Goal: Transaction & Acquisition: Subscribe to service/newsletter

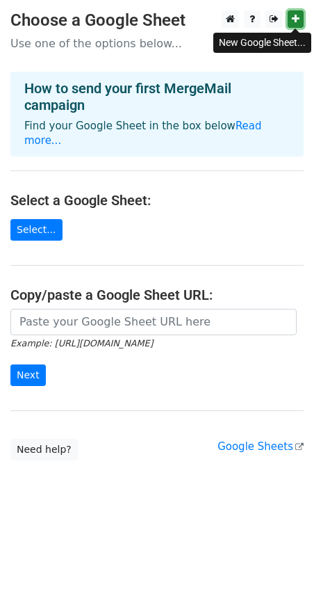
click at [297, 19] on icon at bounding box center [296, 19] width 8 height 10
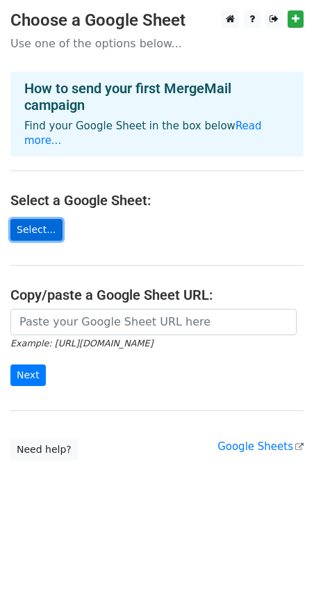
click at [37, 219] on link "Select..." at bounding box center [36, 230] width 52 height 22
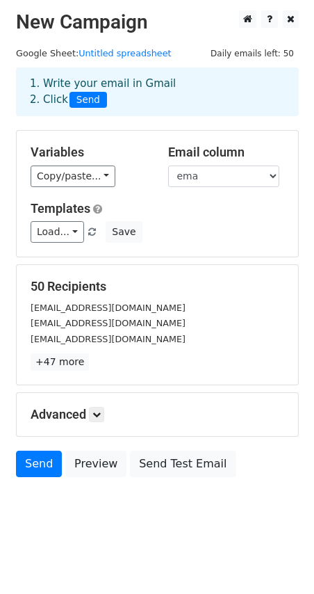
scroll to position [1, 0]
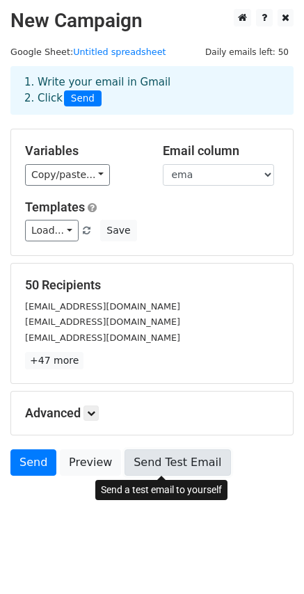
click at [150, 469] on link "Send Test Email" at bounding box center [177, 462] width 106 height 26
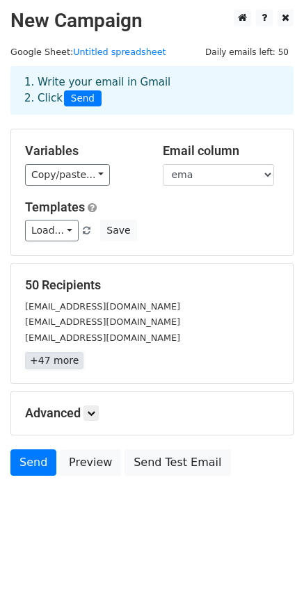
click at [48, 360] on link "+47 more" at bounding box center [54, 360] width 58 height 17
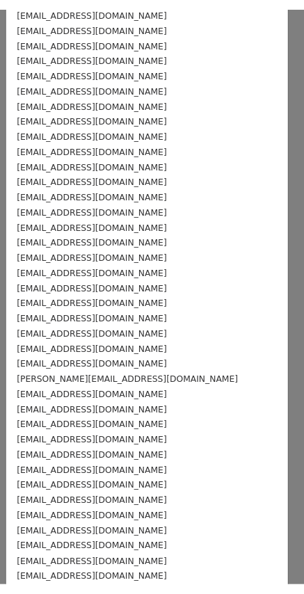
scroll to position [0, 0]
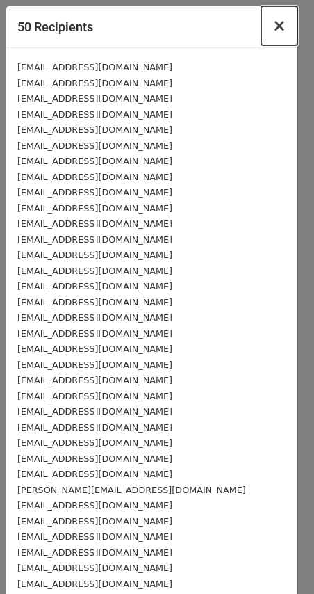
click at [264, 25] on button "×" at bounding box center [279, 25] width 36 height 39
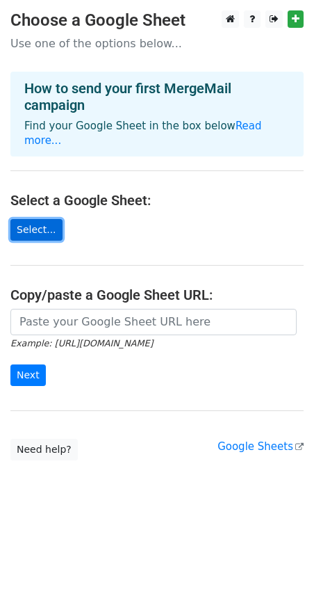
click at [40, 219] on link "Select..." at bounding box center [36, 230] width 52 height 22
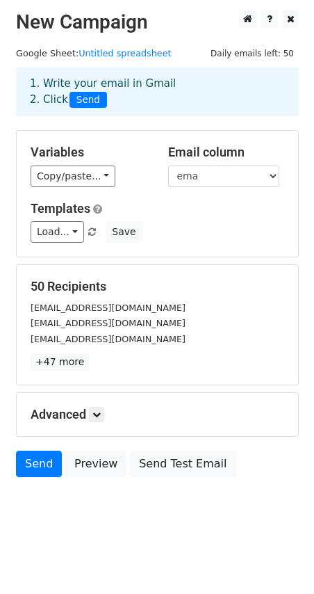
scroll to position [1, 0]
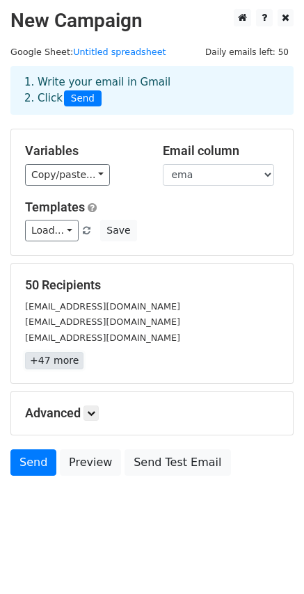
click at [64, 361] on link "+47 more" at bounding box center [54, 360] width 58 height 17
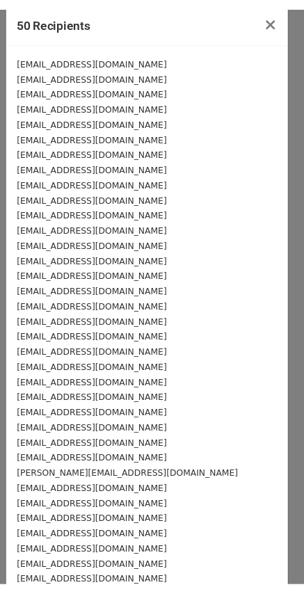
scroll to position [0, 0]
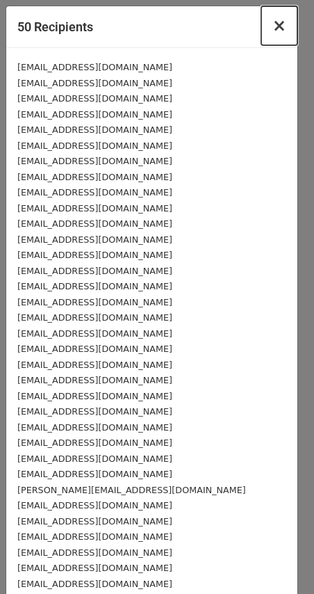
click at [273, 31] on span "×" at bounding box center [280, 25] width 14 height 19
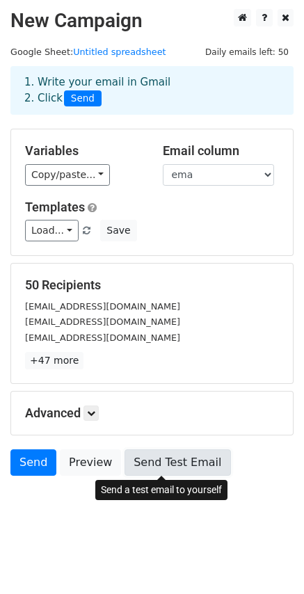
click at [155, 461] on link "Send Test Email" at bounding box center [177, 462] width 106 height 26
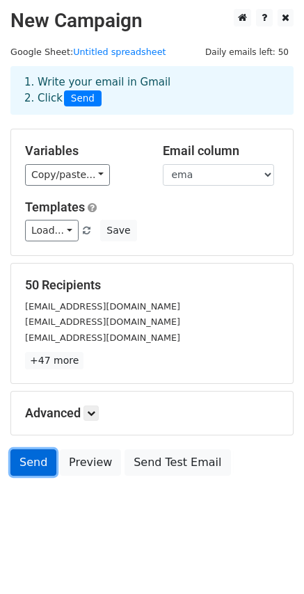
click at [29, 454] on link "Send" at bounding box center [33, 462] width 46 height 26
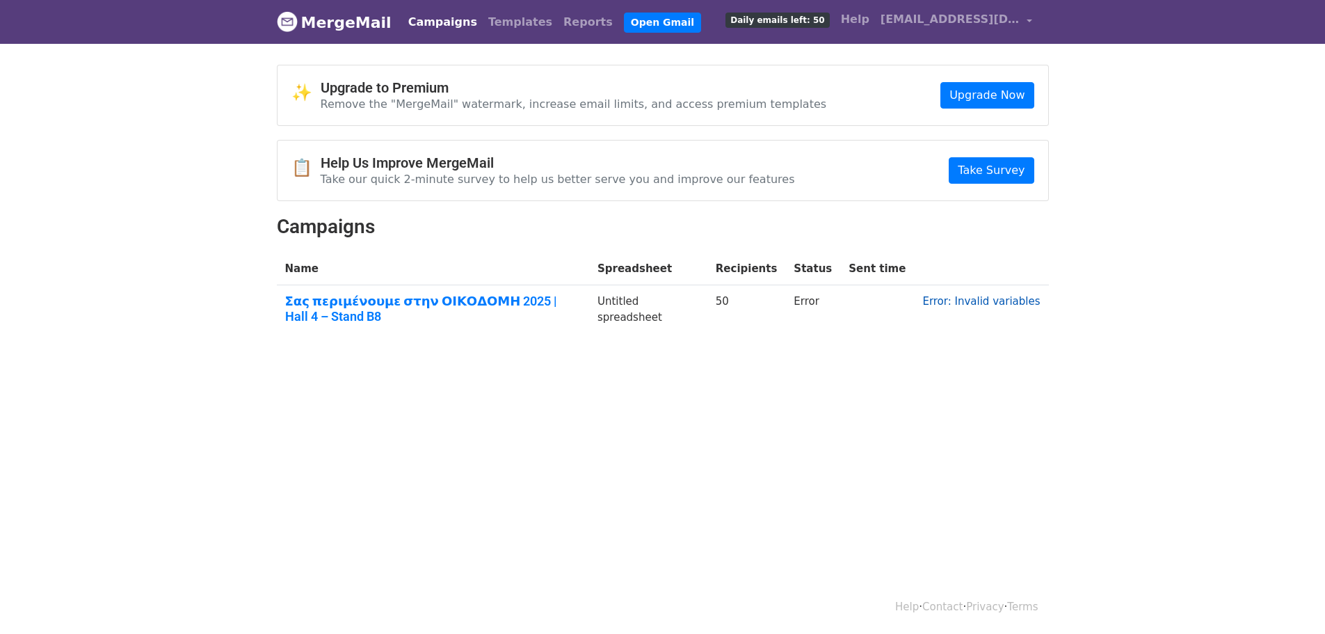
click at [977, 303] on link "Error: Invalid variables" at bounding box center [981, 301] width 118 height 13
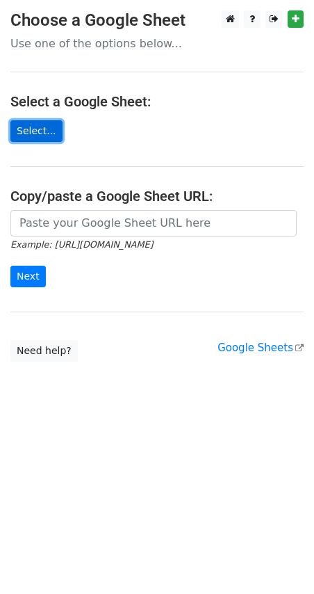
click at [29, 127] on link "Select..." at bounding box center [36, 131] width 52 height 22
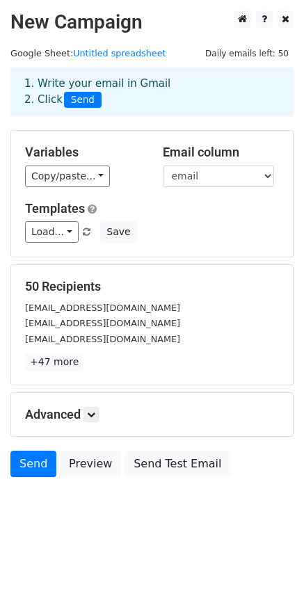
scroll to position [1, 0]
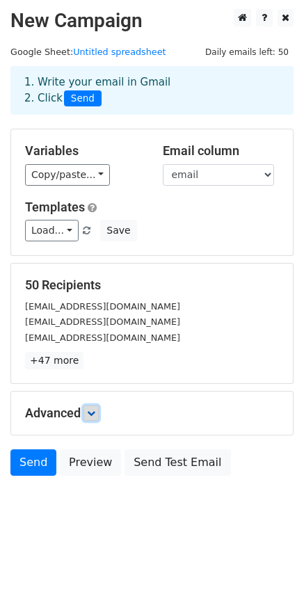
click at [95, 413] on icon at bounding box center [91, 413] width 8 height 8
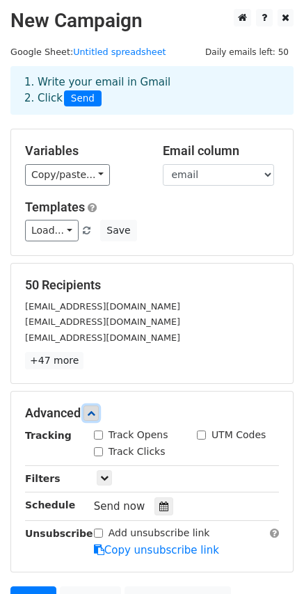
click at [95, 413] on icon at bounding box center [91, 413] width 8 height 8
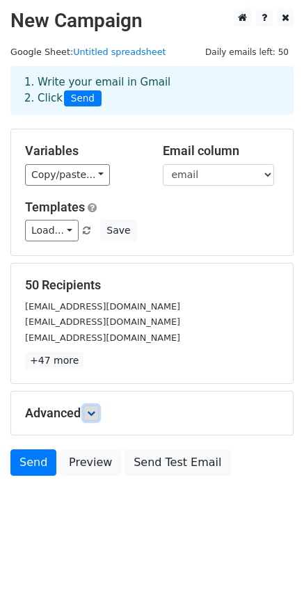
click at [95, 413] on icon at bounding box center [91, 413] width 8 height 8
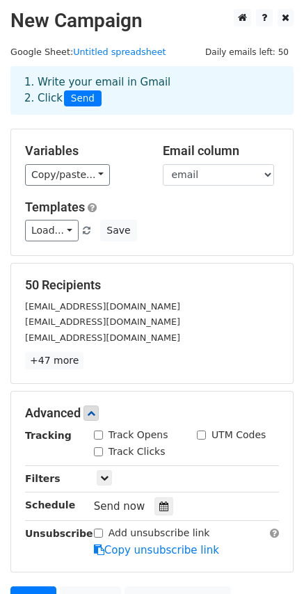
click at [101, 438] on input "Track Opens" at bounding box center [98, 434] width 9 height 9
checkbox input "true"
click at [99, 417] on link at bounding box center [90, 412] width 15 height 15
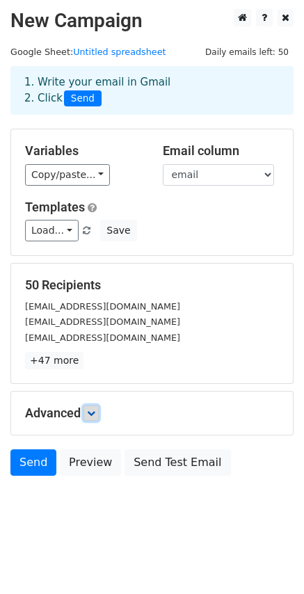
click at [99, 417] on link at bounding box center [90, 412] width 15 height 15
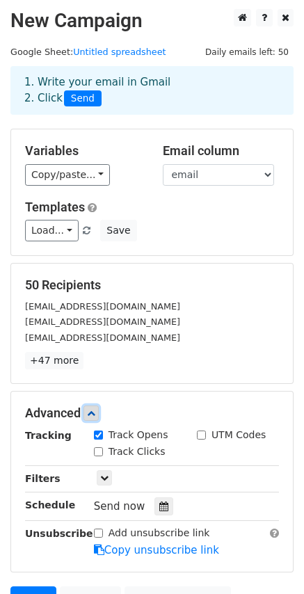
click at [99, 417] on link at bounding box center [90, 412] width 15 height 15
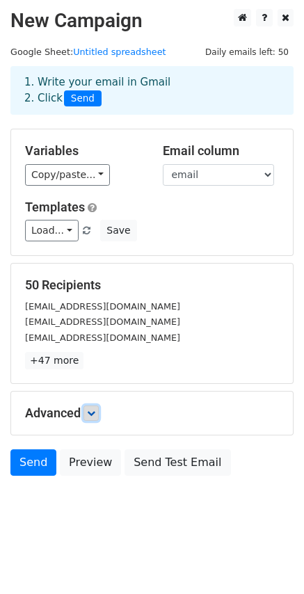
click at [95, 414] on icon at bounding box center [91, 413] width 8 height 8
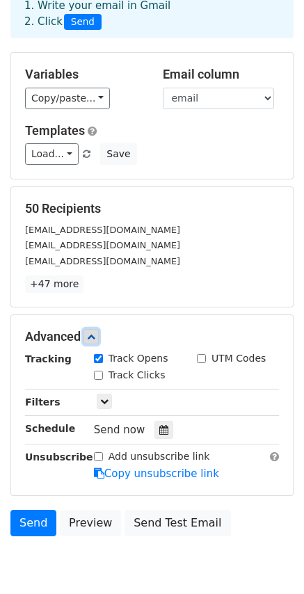
scroll to position [0, 0]
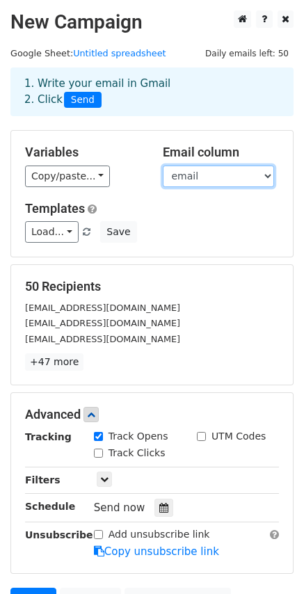
click at [178, 181] on select "email" at bounding box center [218, 177] width 111 height 22
click at [177, 182] on select "email" at bounding box center [218, 177] width 111 height 22
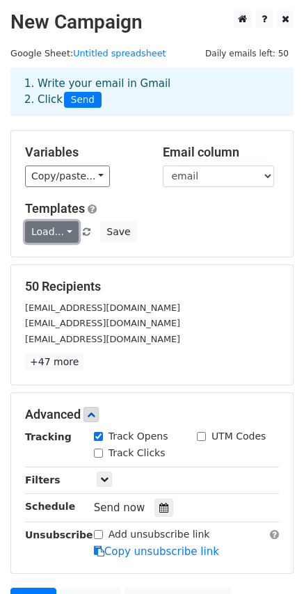
click at [49, 234] on link "Load..." at bounding box center [52, 232] width 54 height 22
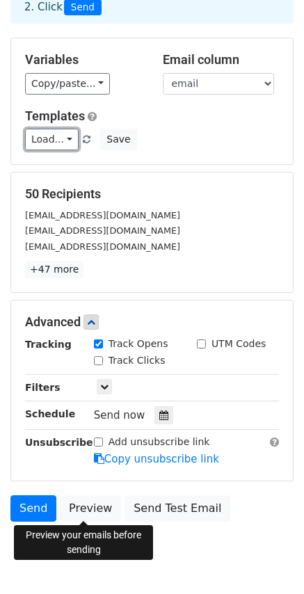
scroll to position [138, 0]
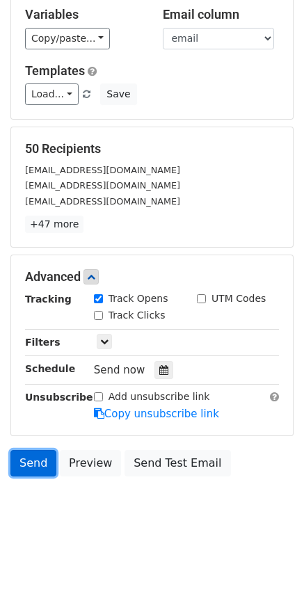
click at [36, 461] on link "Send" at bounding box center [33, 463] width 46 height 26
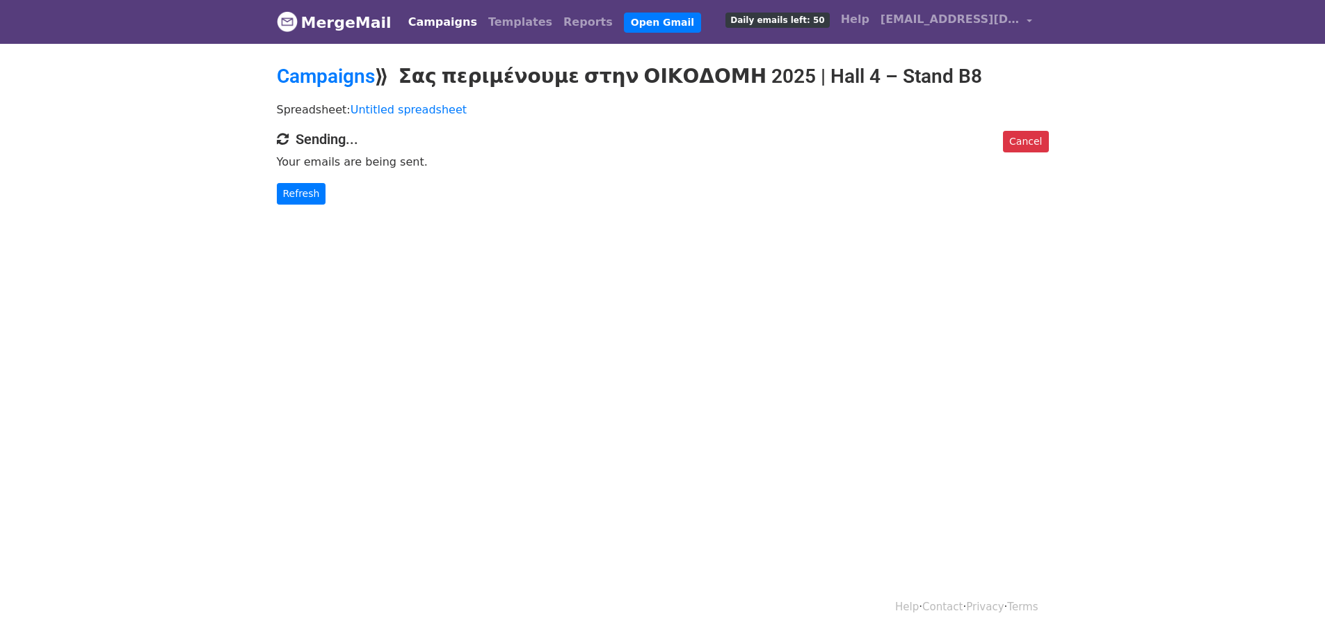
click at [428, 24] on link "Campaigns" at bounding box center [443, 22] width 80 height 28
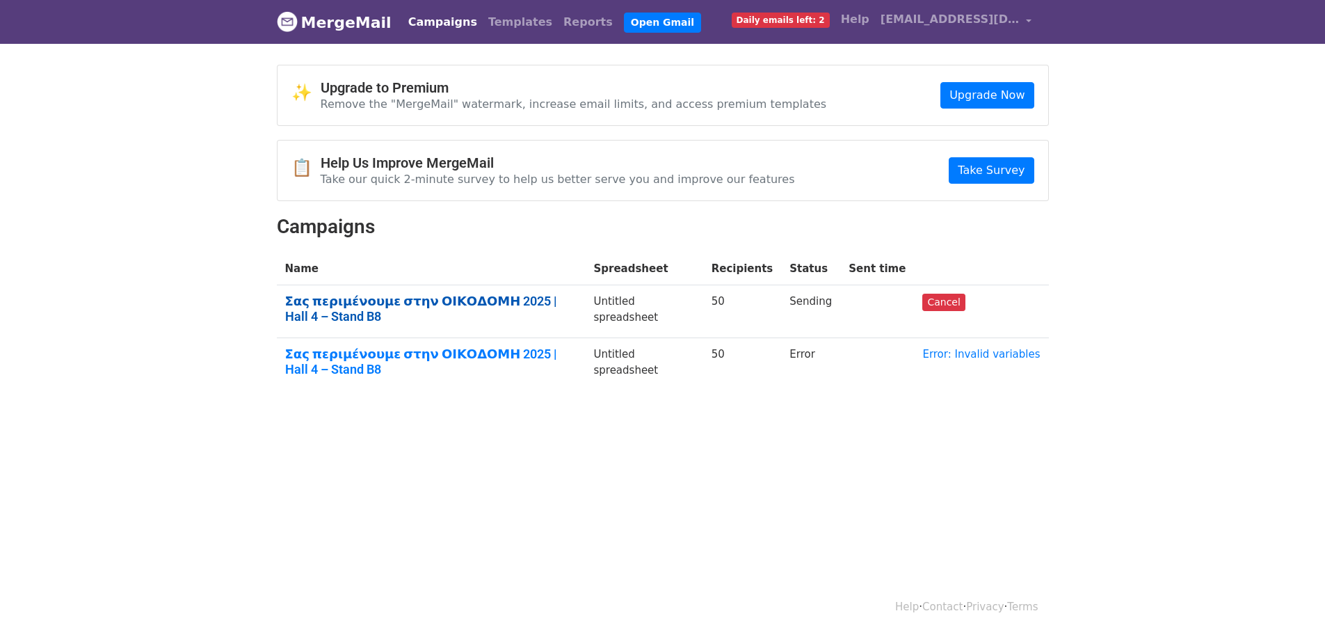
click at [453, 306] on link "Σας περιμένουμε στην ΟΙΚΟΔΟΜΗ 2025 | Hall 4 – Stand B8" at bounding box center [431, 308] width 292 height 30
click at [540, 346] on link "Σας περιμένουμε στην ΟΙΚΟΔΟΜΗ 2025 | Hall 4 – Stand B8" at bounding box center [431, 361] width 292 height 30
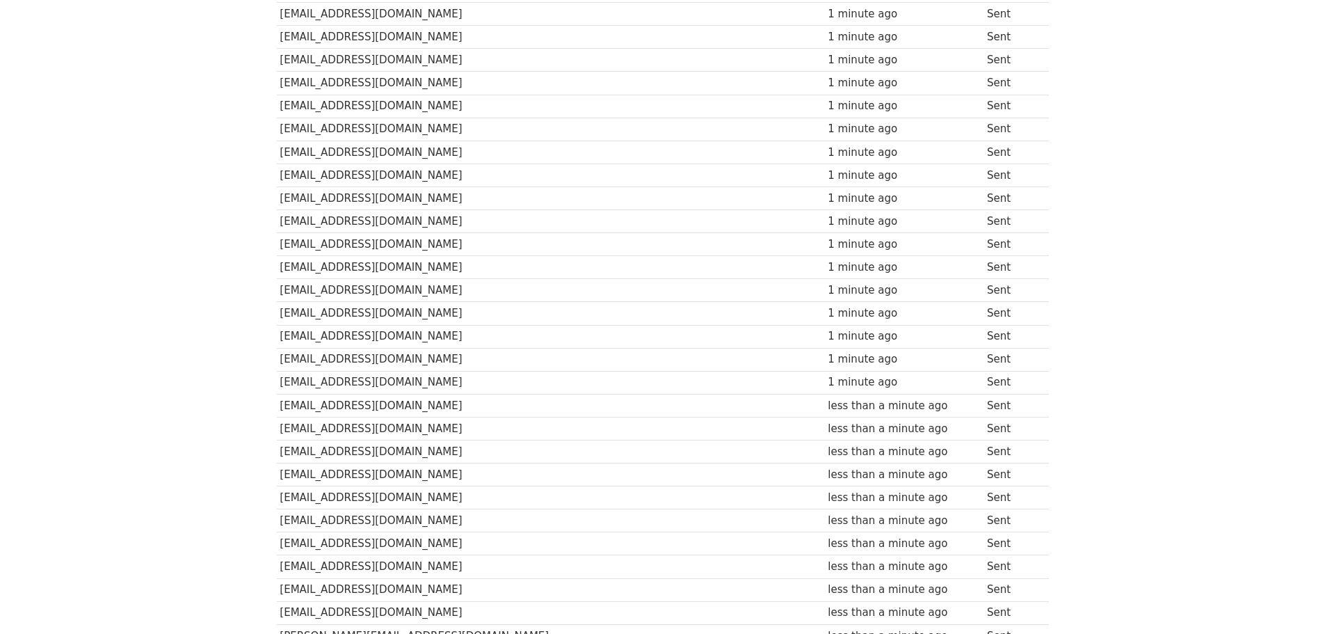
scroll to position [70, 0]
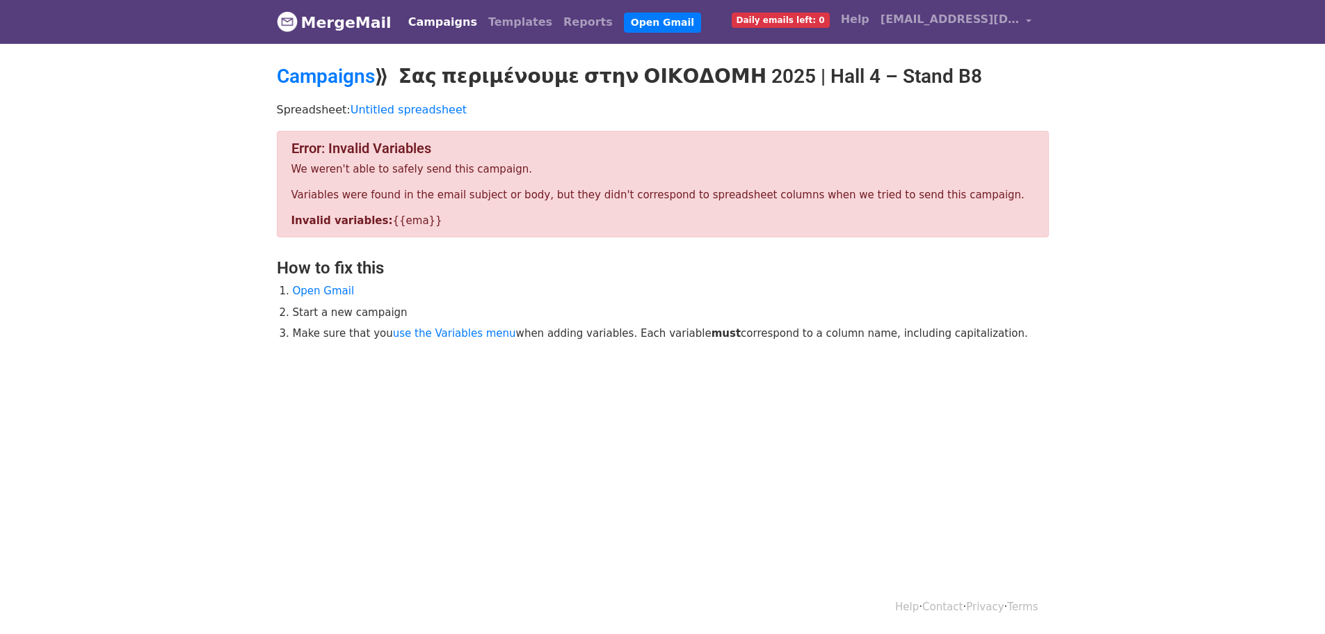
click at [431, 19] on link "Campaigns" at bounding box center [443, 22] width 80 height 28
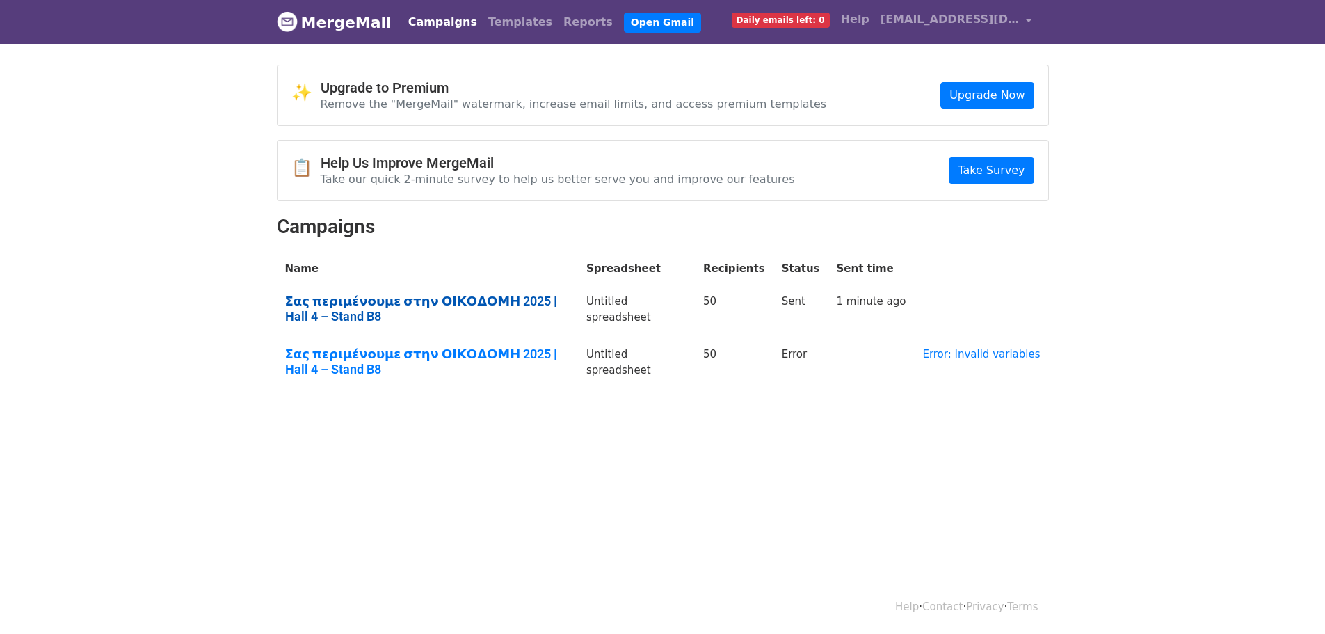
click at [526, 298] on link "Σας περιμένουμε στην ΟΙΚΟΔΟΜΗ 2025 | Hall 4 – Stand B8" at bounding box center [427, 308] width 284 height 30
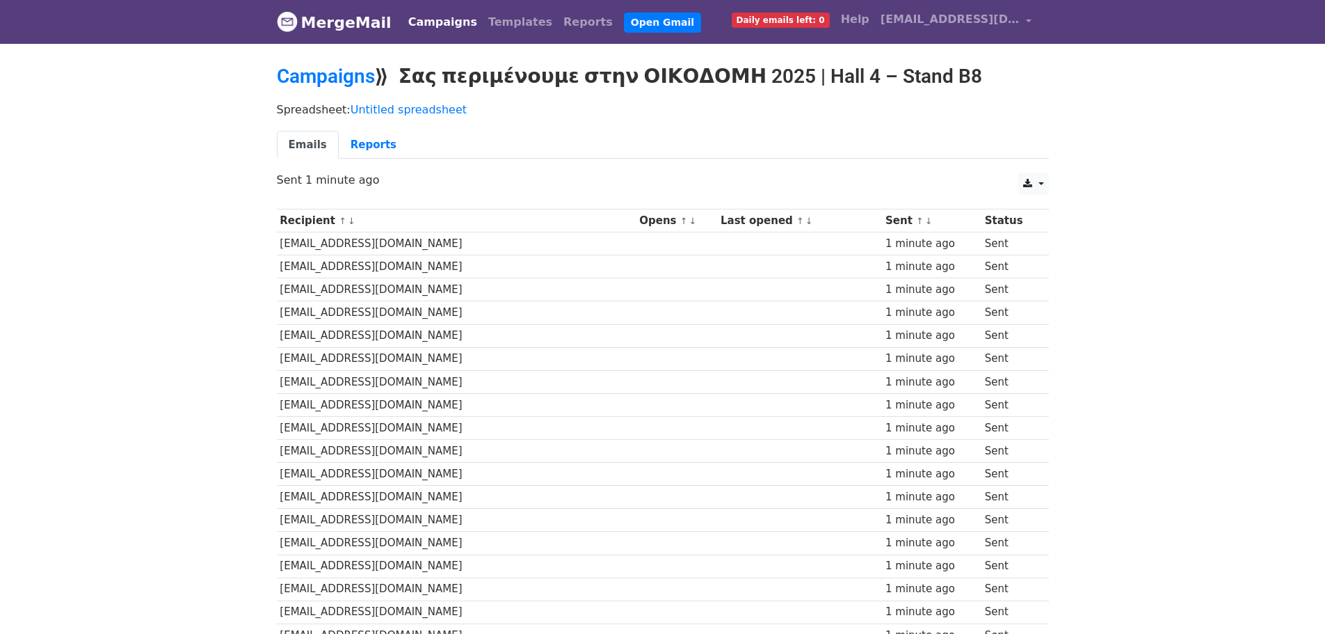
click at [415, 27] on link "Campaigns" at bounding box center [443, 22] width 80 height 28
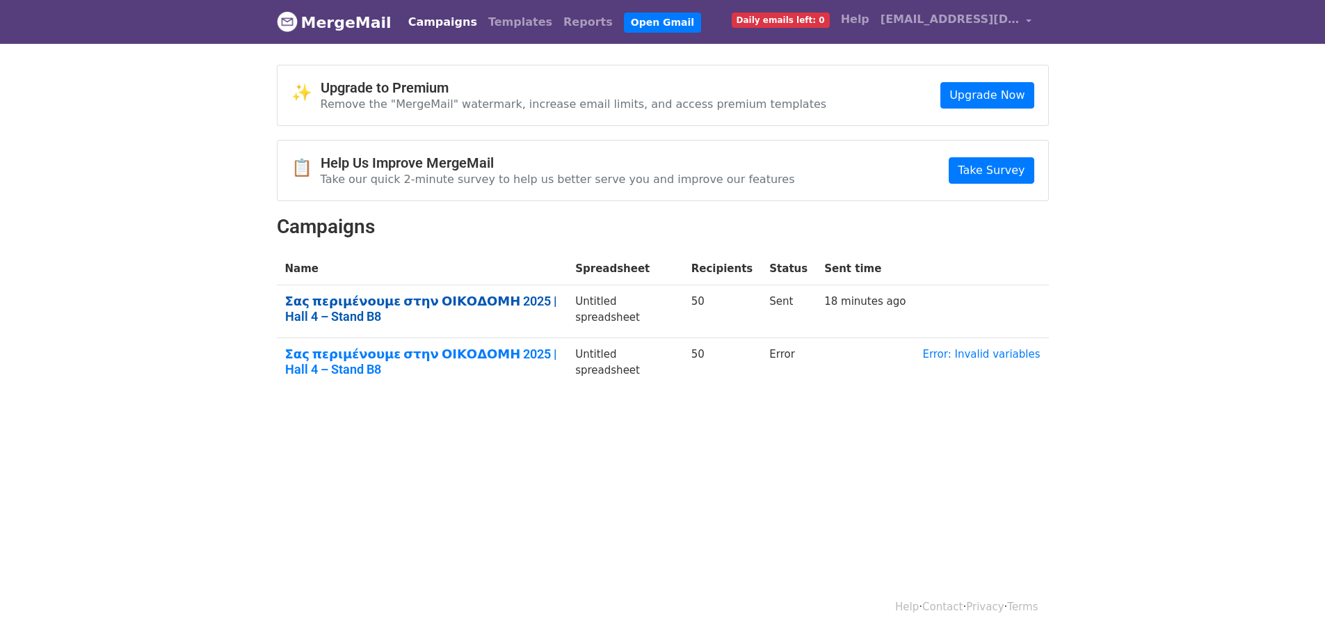
click at [460, 309] on link "Σας περιμένουμε στην ΟΙΚΟΔΟΜΗ 2025 | Hall 4 – Stand B8" at bounding box center [422, 308] width 274 height 30
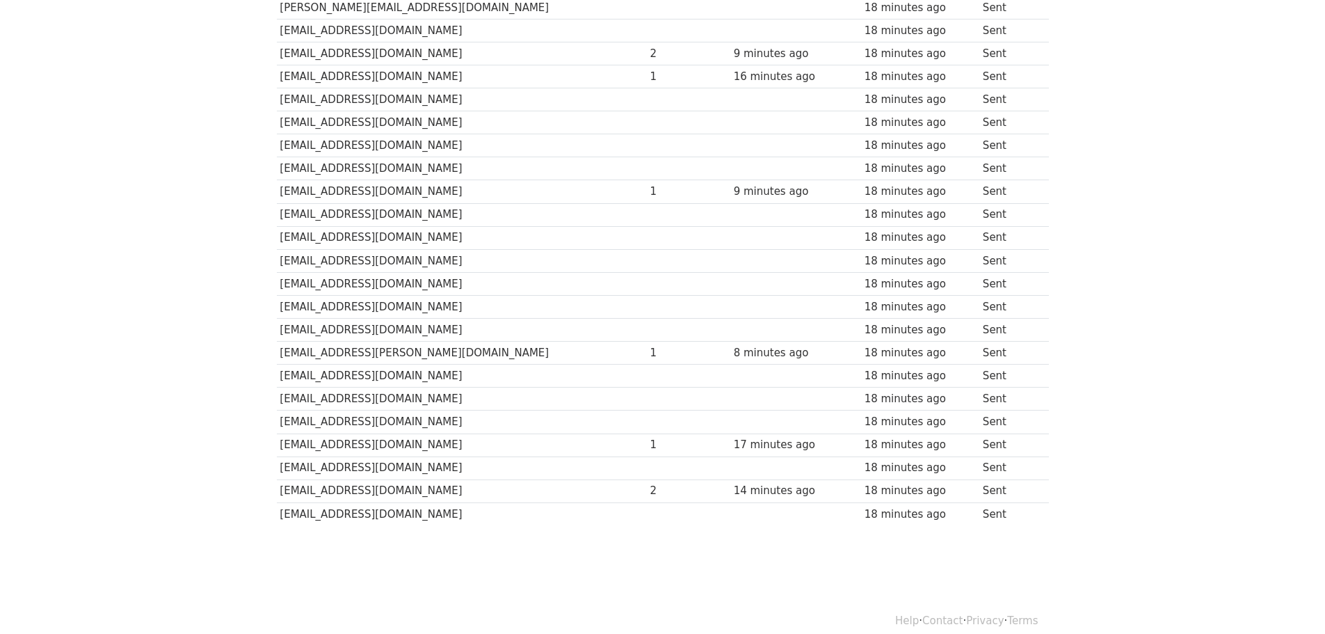
scroll to position [872, 0]
